Goal: Information Seeking & Learning: Learn about a topic

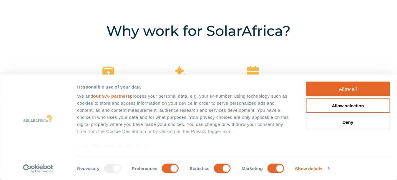
scroll to position [412, 0]
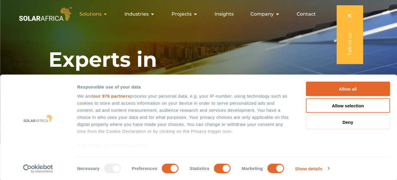
click at [104, 16] on icon "Menu" at bounding box center [105, 14] width 5 height 5
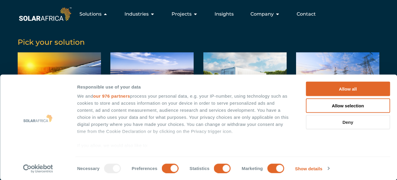
click at [354, 126] on button "Deny" at bounding box center [347, 122] width 84 height 14
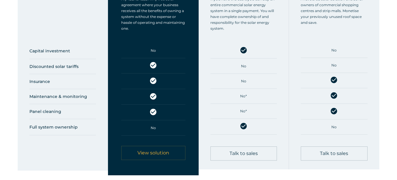
scroll to position [329, 0]
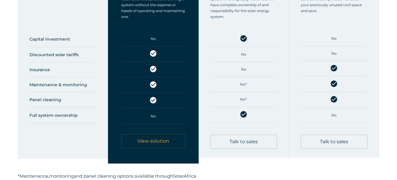
click at [145, 143] on span "View solution" at bounding box center [153, 141] width 32 height 5
